Goal: Check status

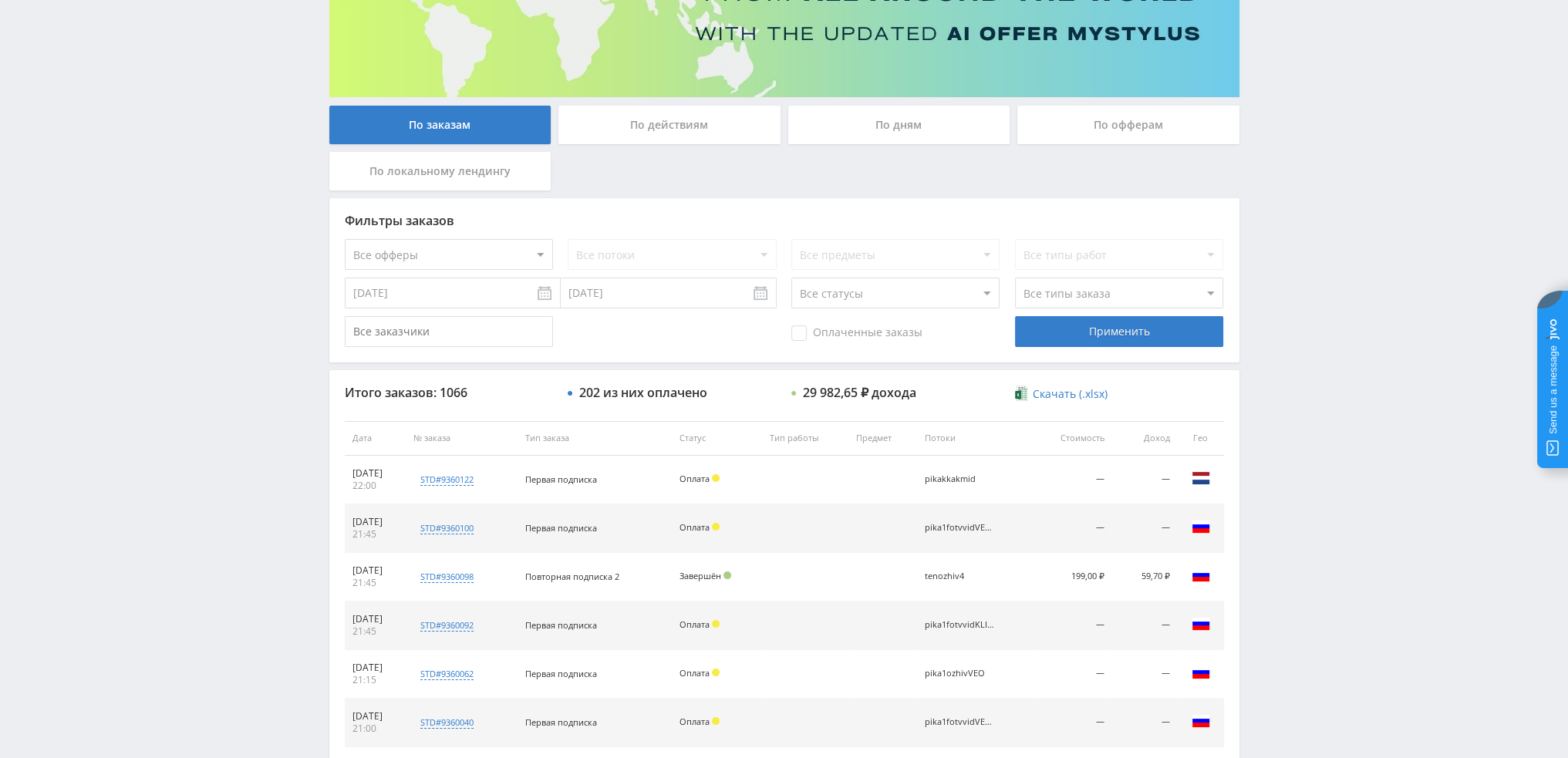
scroll to position [148, 0]
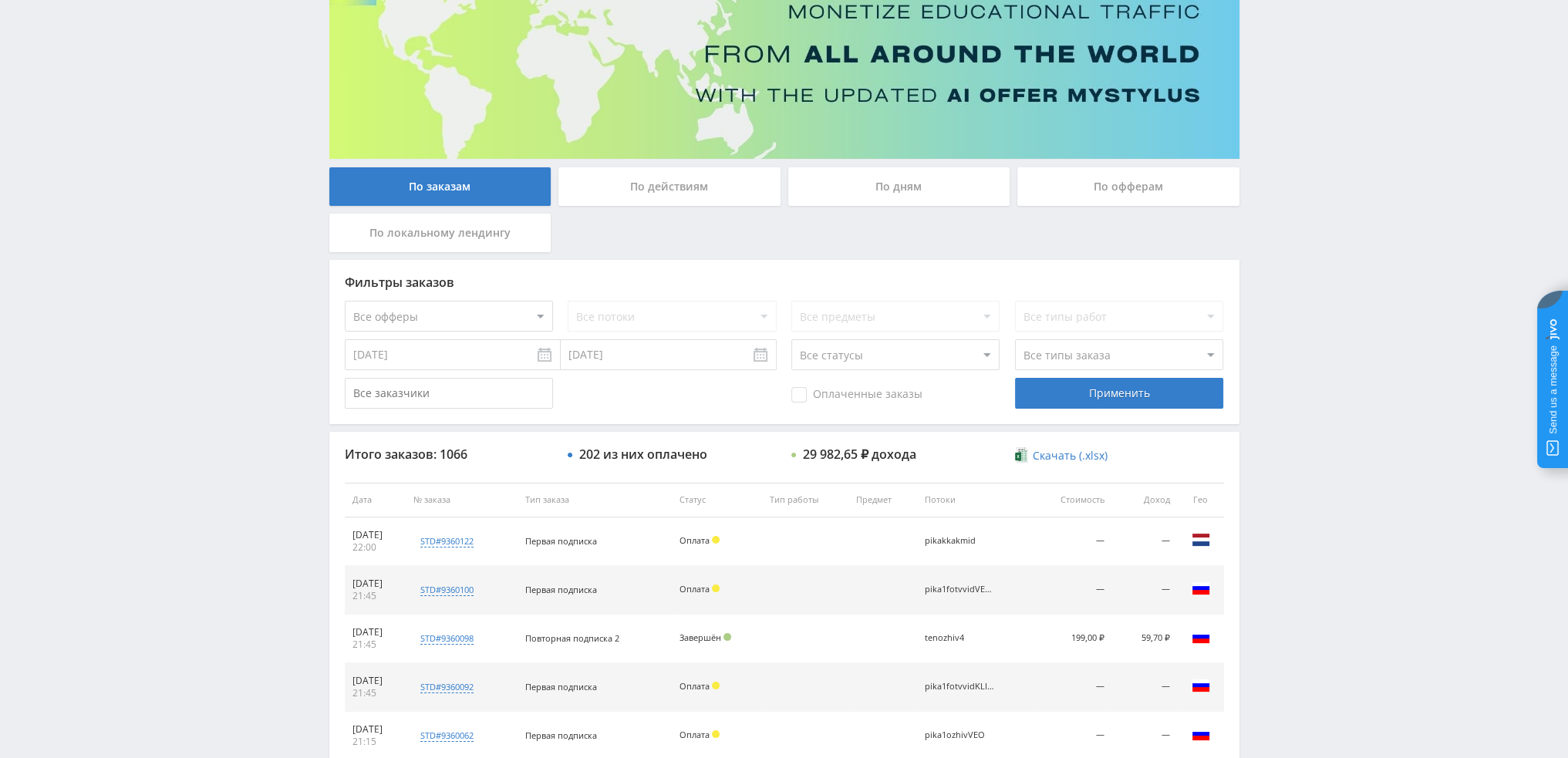
click at [879, 178] on div "По дням" at bounding box center [899, 186] width 222 height 38
click at [0, 0] on input "По дням" at bounding box center [0, 0] width 0 height 0
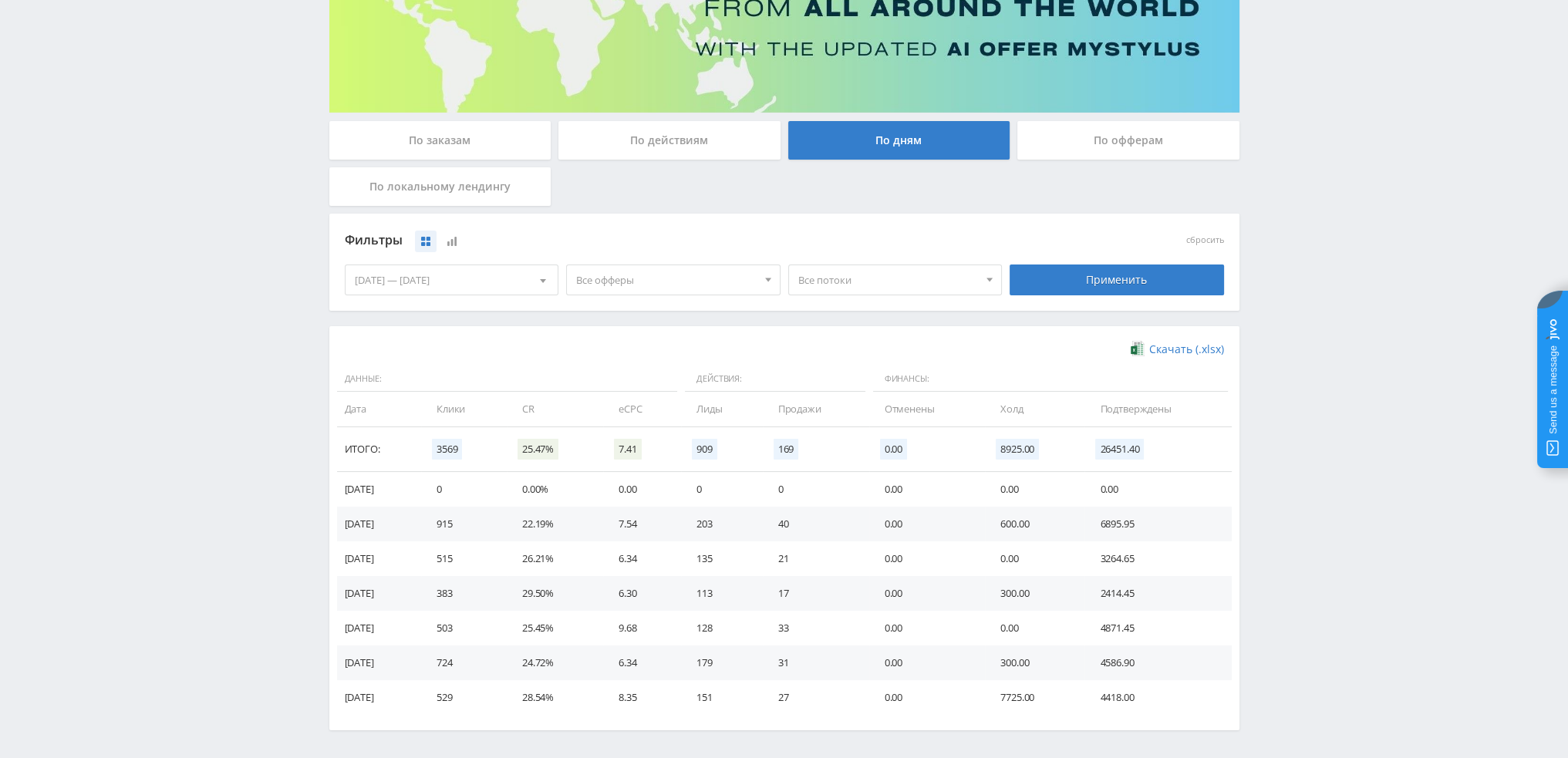
scroll to position [231, 0]
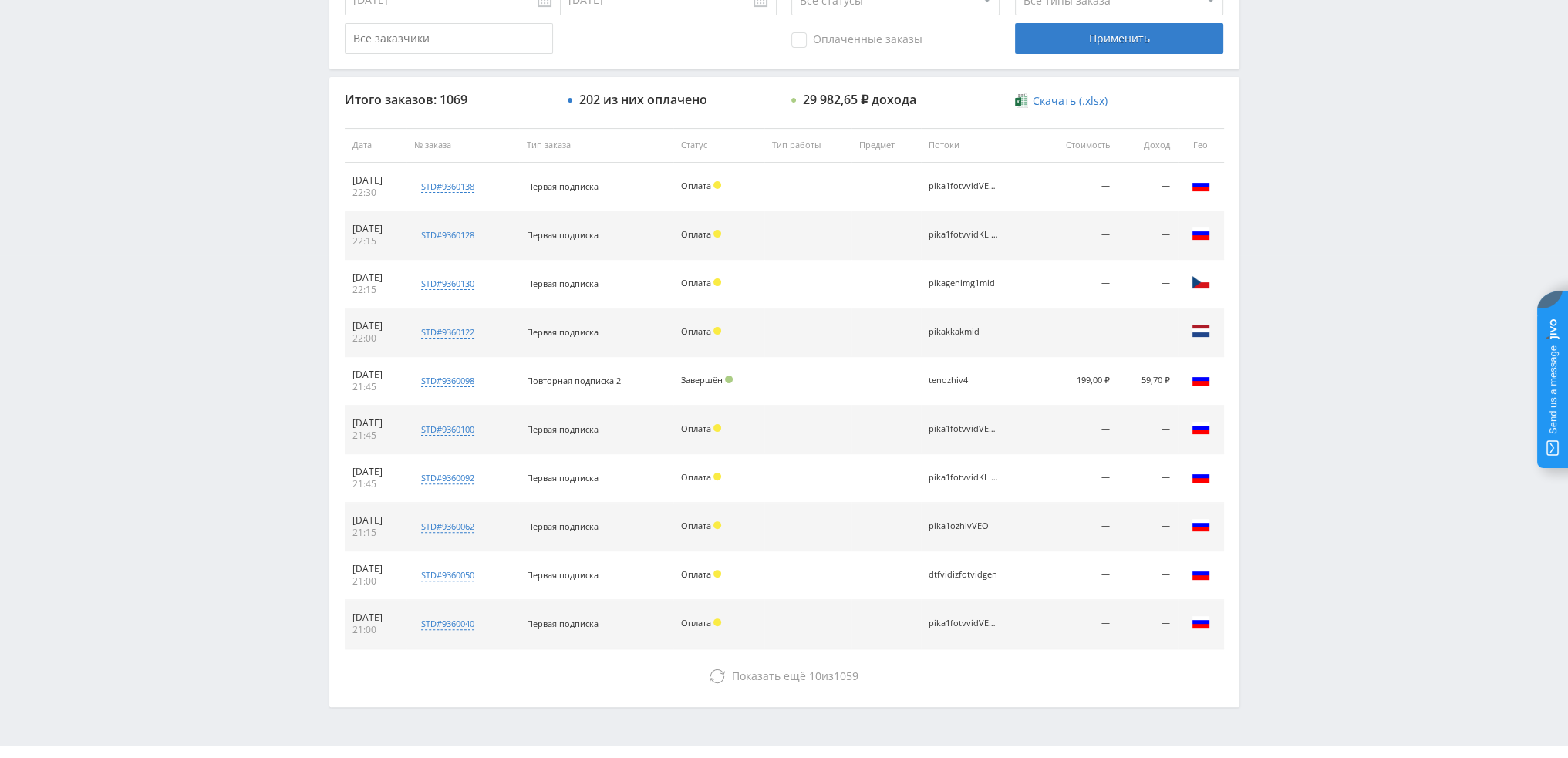
scroll to position [534, 0]
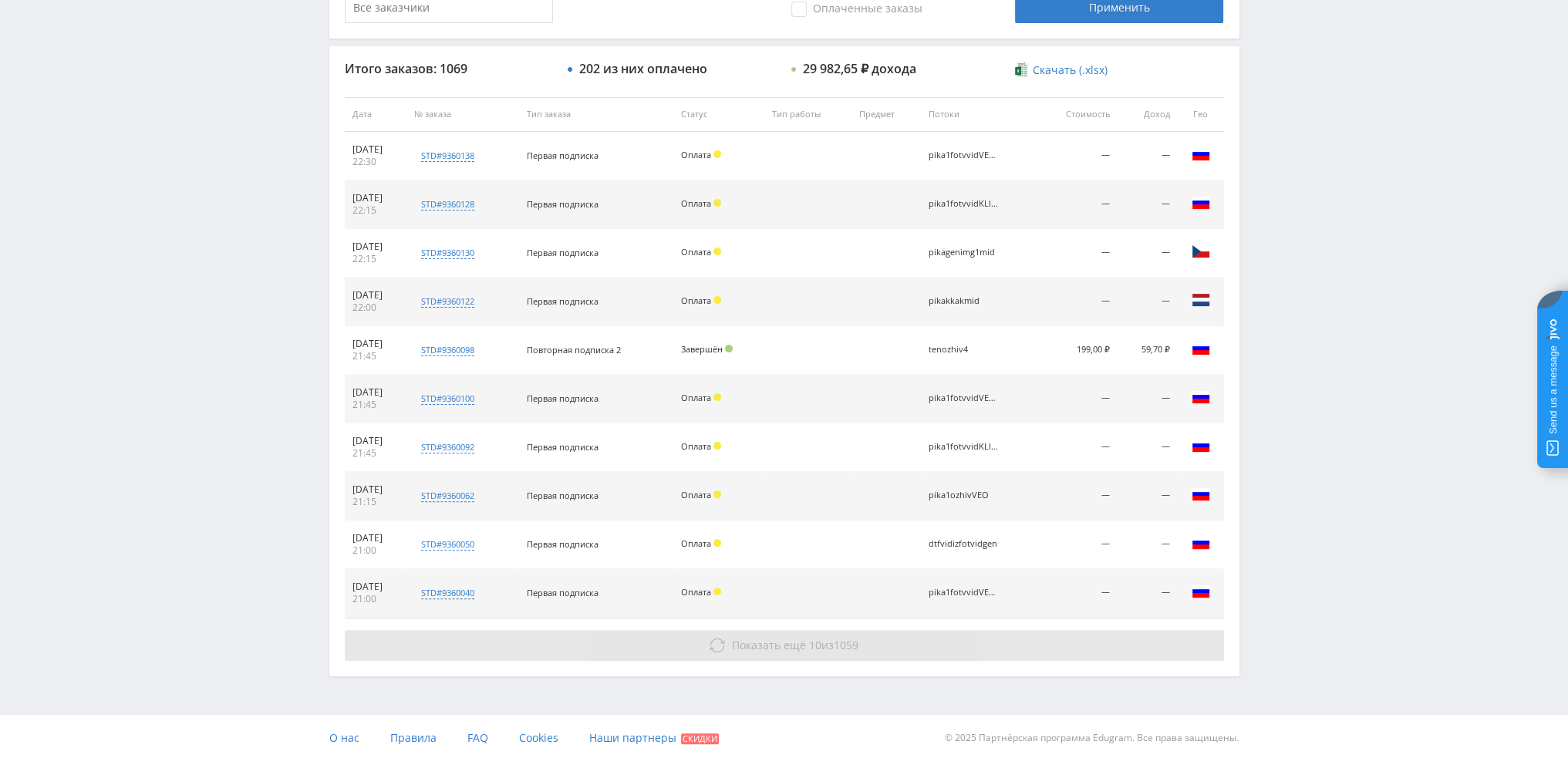
click at [748, 650] on button "Показать ещё 10 из 1059" at bounding box center [784, 645] width 879 height 31
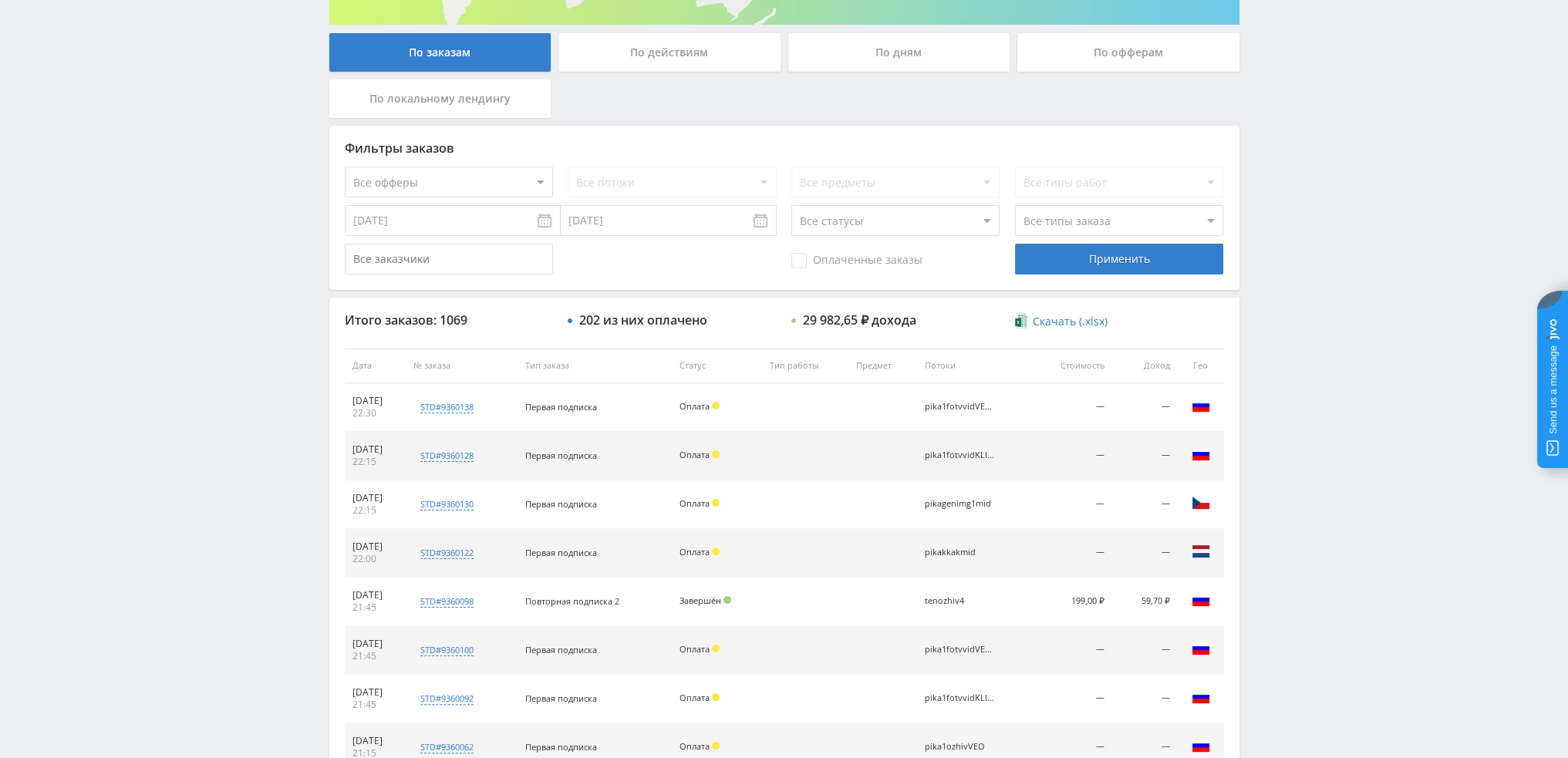
scroll to position [0, 0]
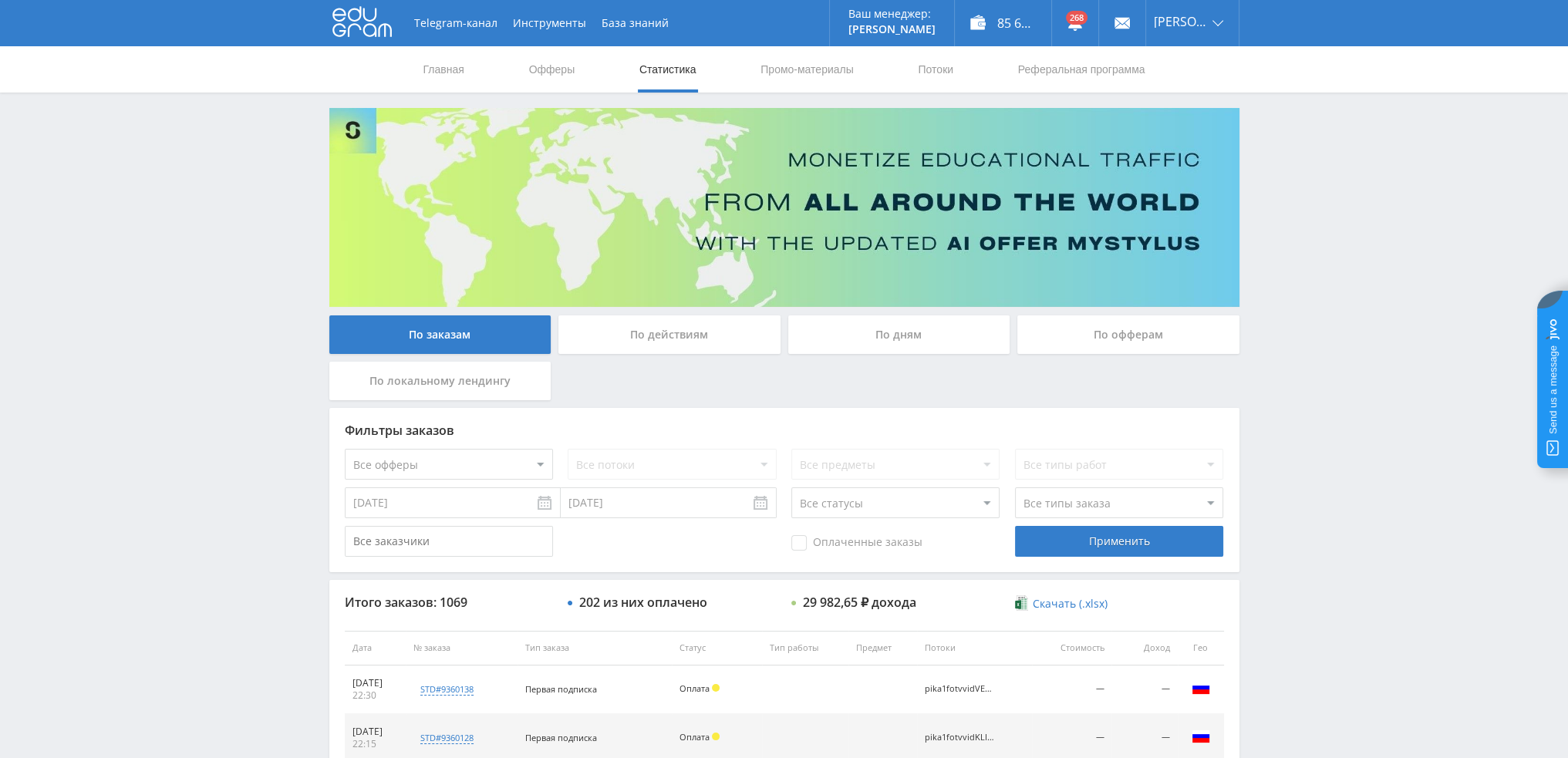
click at [877, 334] on div "По дням" at bounding box center [899, 335] width 222 height 38
click at [0, 0] on input "По дням" at bounding box center [0, 0] width 0 height 0
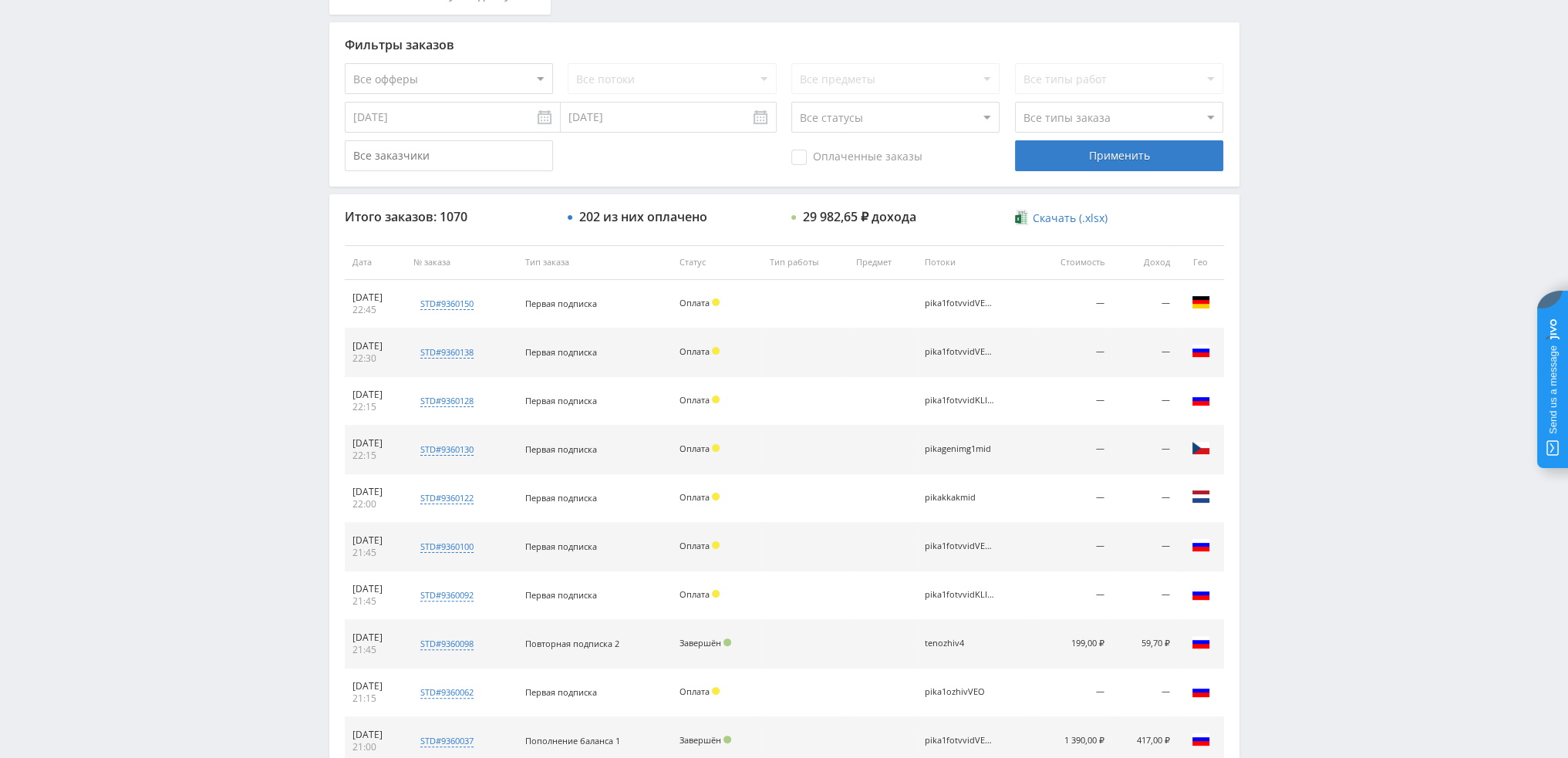
scroll to position [77, 0]
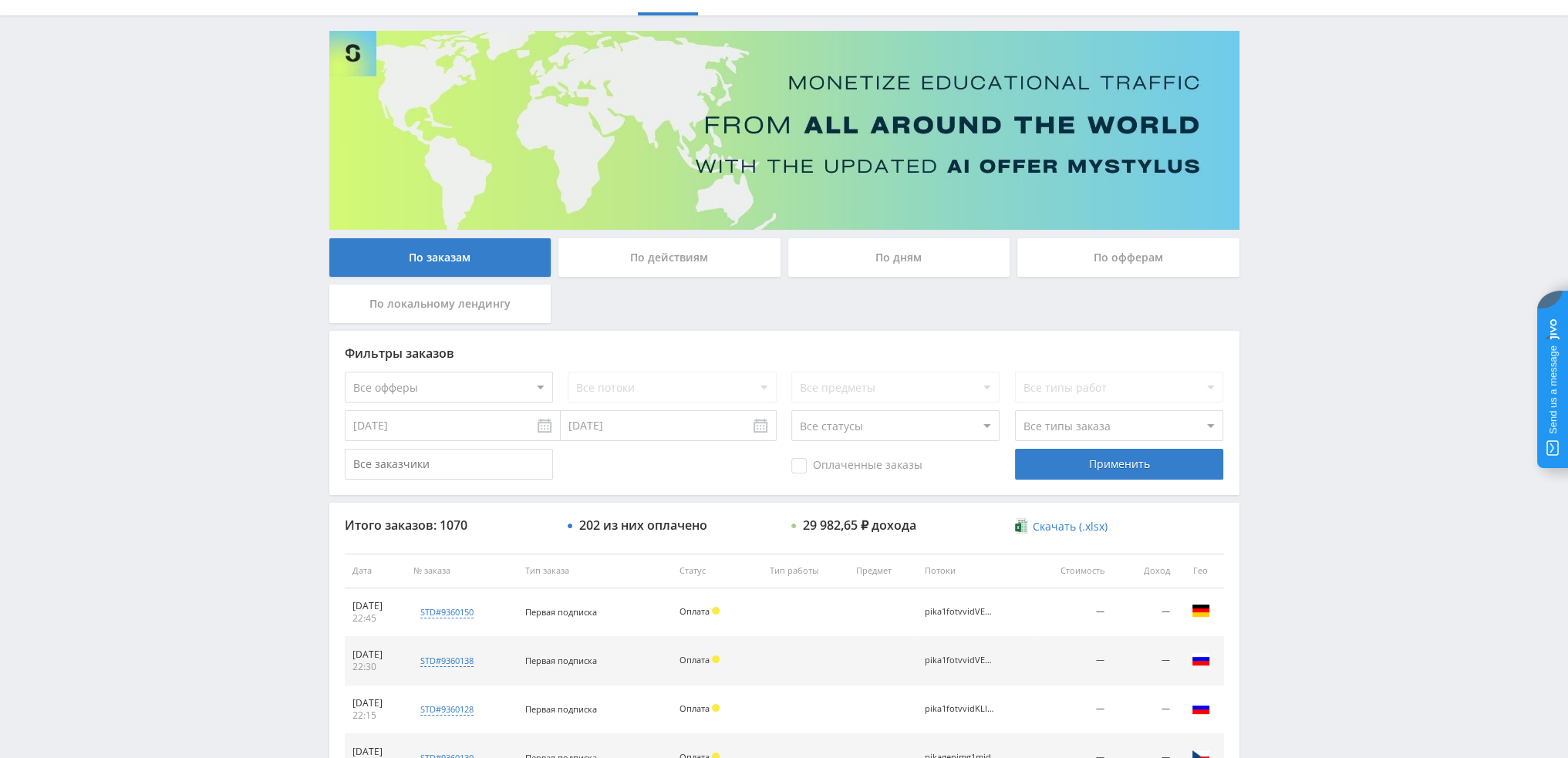
click at [861, 235] on div "По заказам По действиям По дням По офферам По локальному лендингу Фильтры заказ…" at bounding box center [784, 582] width 926 height 1103
click at [867, 248] on div "По дням" at bounding box center [899, 258] width 222 height 38
click at [0, 0] on input "По дням" at bounding box center [0, 0] width 0 height 0
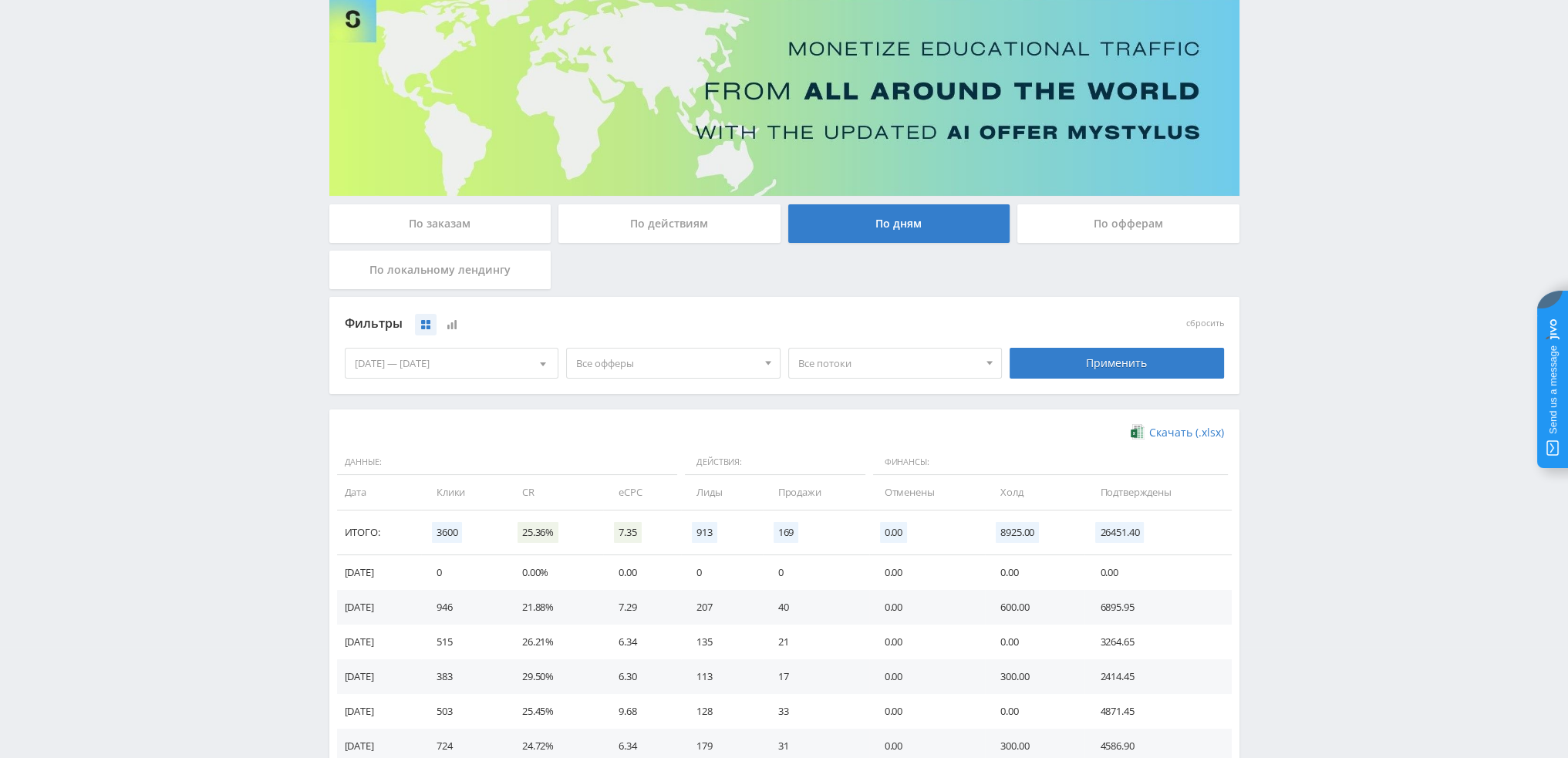
scroll to position [154, 0]
